Goal: Task Accomplishment & Management: Complete application form

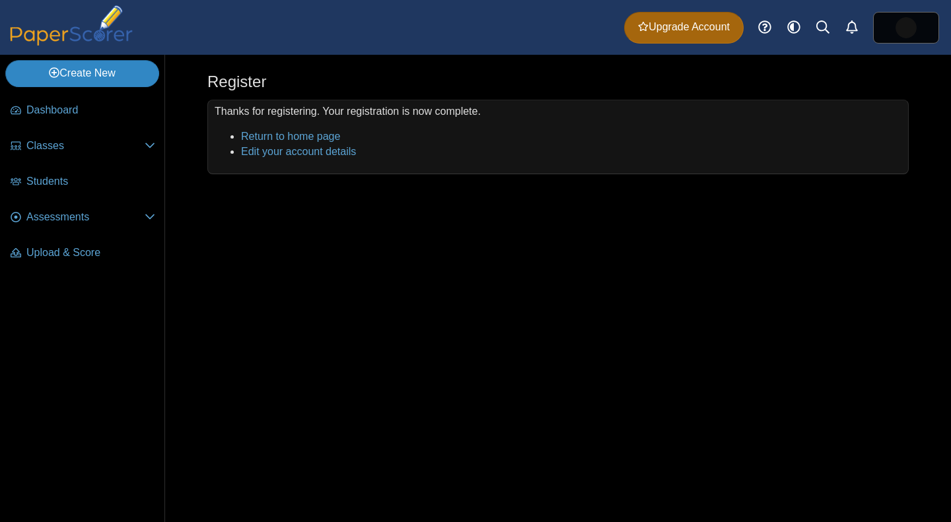
click at [98, 74] on link "Create New" at bounding box center [82, 73] width 154 height 26
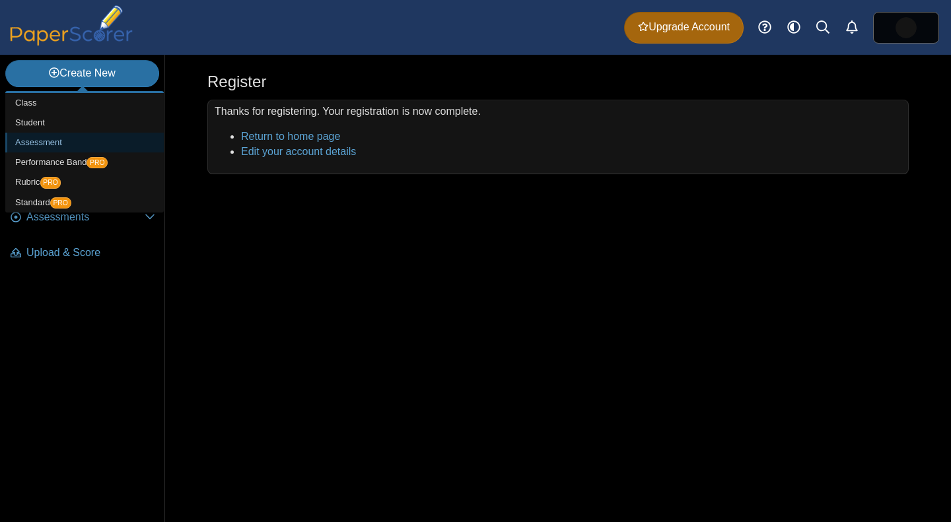
click at [61, 141] on link "Assessment" at bounding box center [84, 143] width 158 height 20
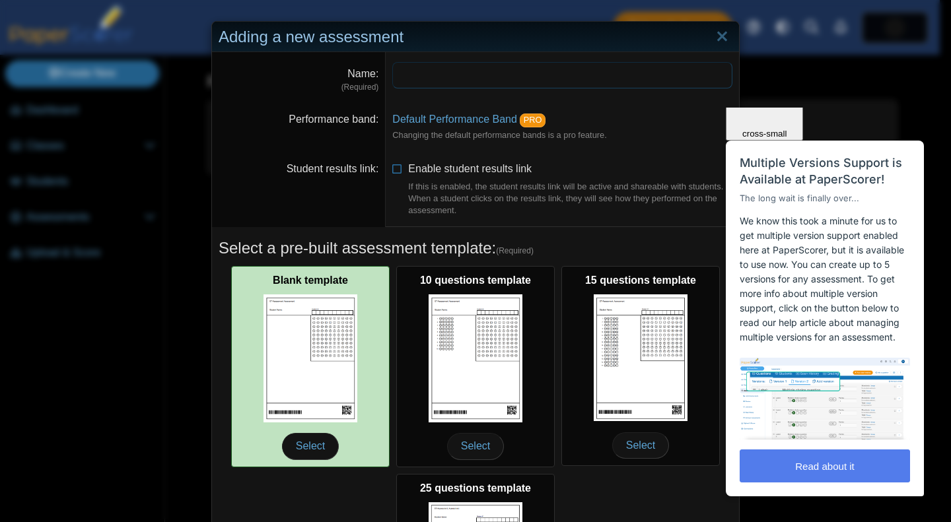
scroll to position [72, 0]
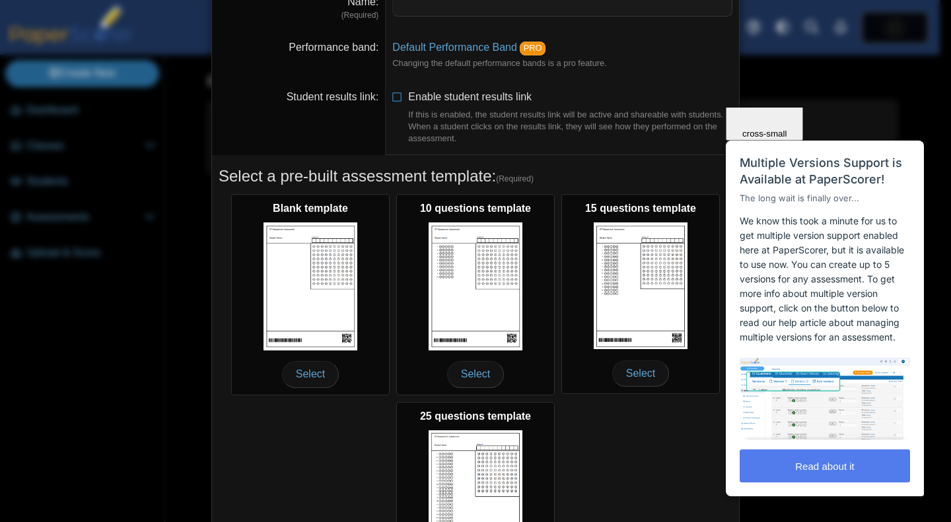
click at [798, 126] on div "Close cross-small" at bounding box center [764, 94] width 67 height 88
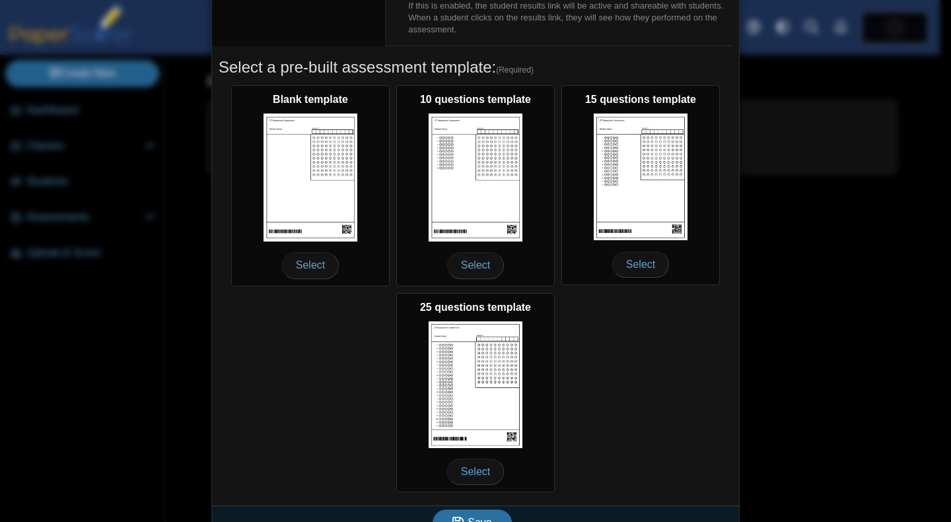
scroll to position [204, 0]
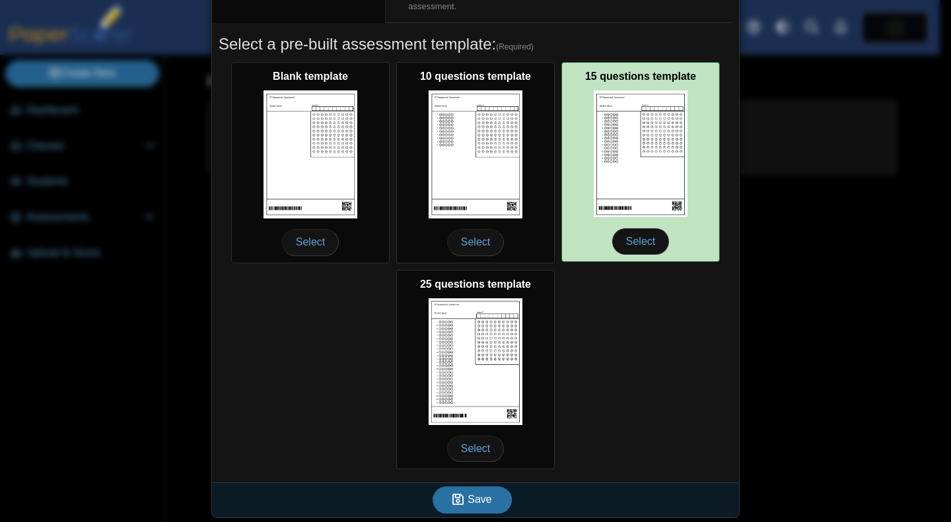
click at [669, 201] on img at bounding box center [641, 153] width 94 height 127
click at [623, 231] on span "Select" at bounding box center [640, 241] width 57 height 26
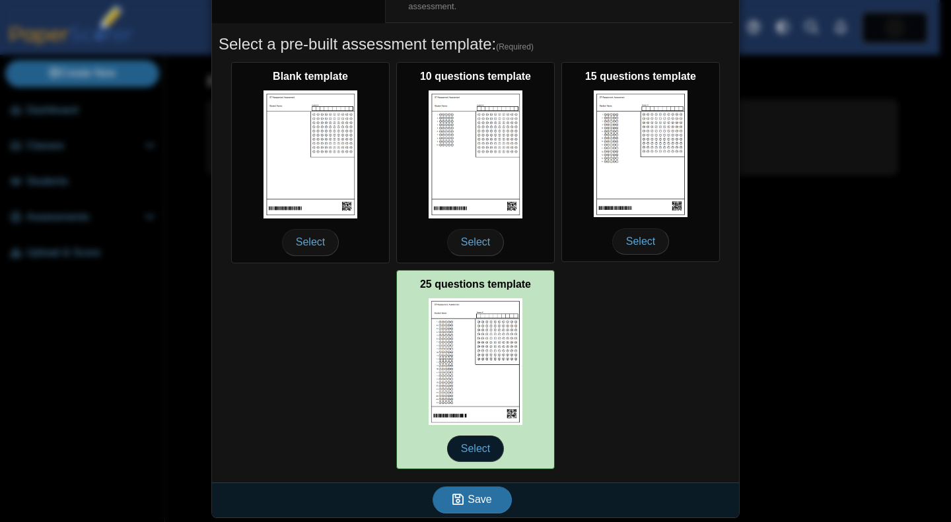
click at [471, 446] on span "Select" at bounding box center [475, 449] width 57 height 26
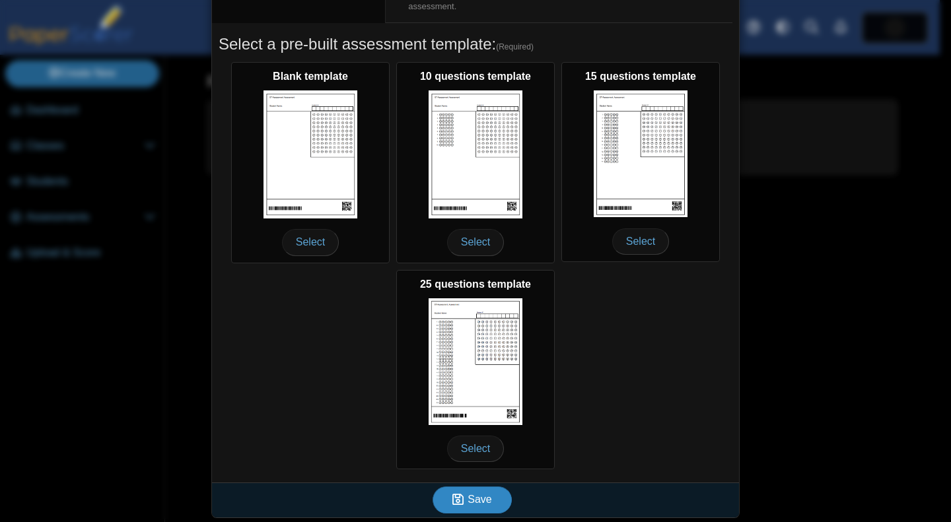
click at [487, 494] on button "Save" at bounding box center [471, 500] width 79 height 26
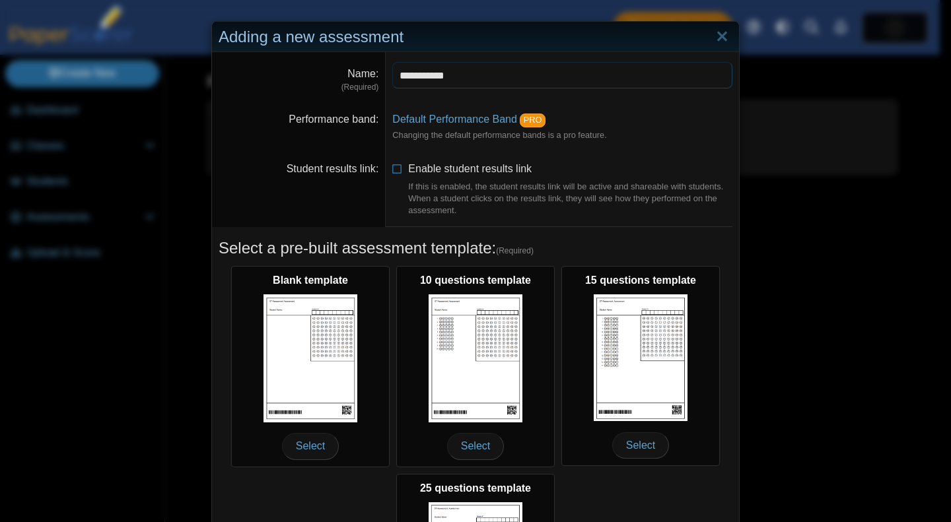
type input "**********"
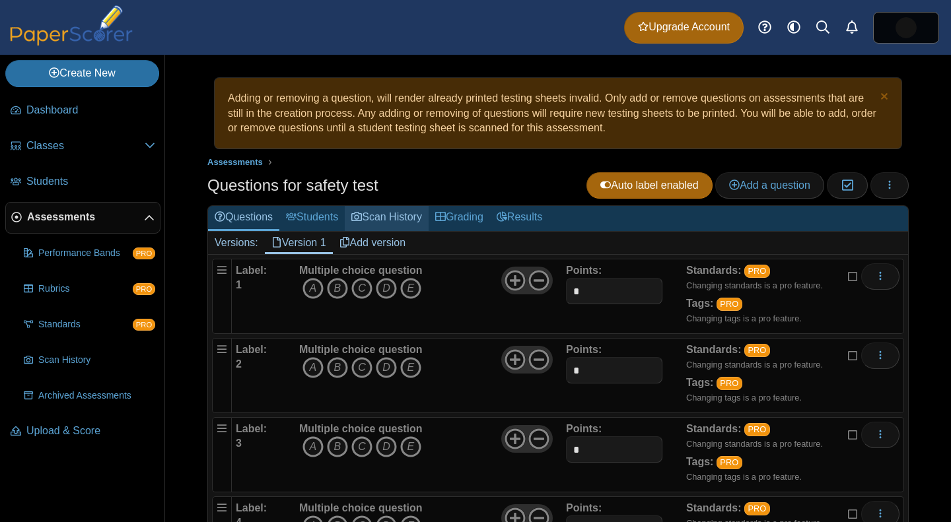
click at [384, 219] on link "Scan History" at bounding box center [387, 218] width 84 height 24
